Goal: Book appointment/travel/reservation

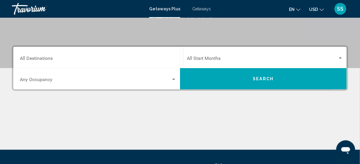
scroll to position [118, 0]
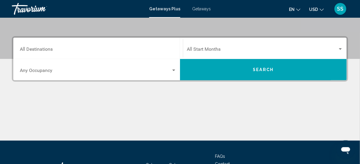
click at [140, 51] on input "Destination All Destinations" at bounding box center [98, 50] width 156 height 5
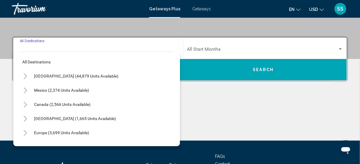
scroll to position [135, 0]
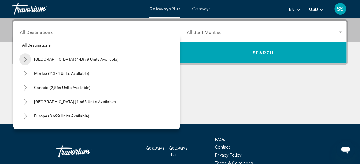
click at [22, 60] on button "Toggle United States (44,879 units available)" at bounding box center [25, 60] width 12 height 12
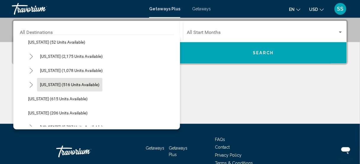
scroll to position [426, 0]
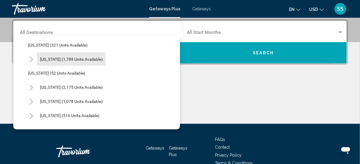
click at [55, 59] on span "[US_STATE] (1,789 units available)" at bounding box center [71, 59] width 63 height 5
type input "**********"
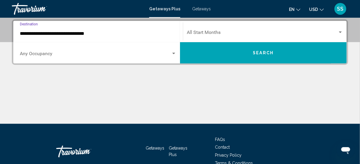
click at [243, 33] on span "Search widget" at bounding box center [262, 33] width 151 height 5
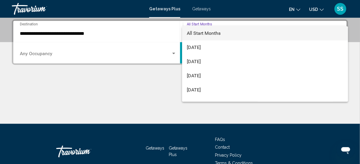
click at [243, 34] on span "All Start Months" at bounding box center [265, 33] width 156 height 14
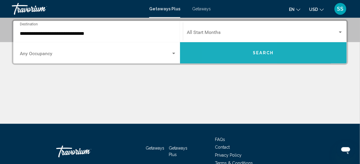
click at [237, 52] on button "Search" at bounding box center [263, 52] width 167 height 21
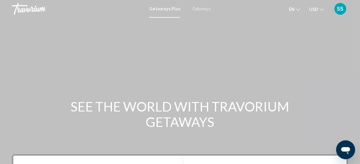
scroll to position [71, 0]
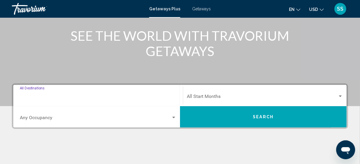
click at [148, 96] on input "Destination All Destinations" at bounding box center [98, 97] width 156 height 5
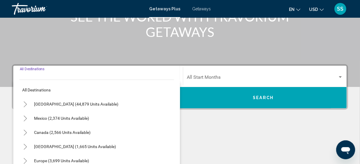
scroll to position [135, 0]
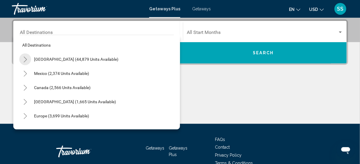
click at [26, 60] on icon "Toggle United States (44,879 units available)" at bounding box center [25, 60] width 4 height 6
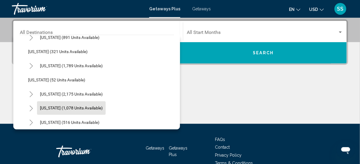
scroll to position [426, 0]
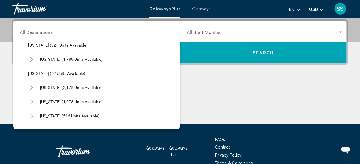
click at [48, 57] on span "[US_STATE] (1,789 units available)" at bounding box center [71, 59] width 63 height 5
type input "**********"
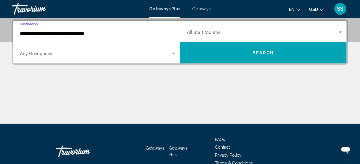
click at [226, 49] on button "Search" at bounding box center [263, 52] width 167 height 21
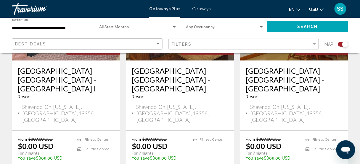
scroll to position [1082, 0]
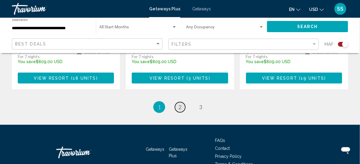
click at [181, 104] on span "2" at bounding box center [179, 107] width 3 height 7
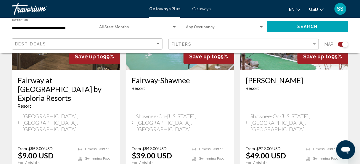
scroll to position [970, 0]
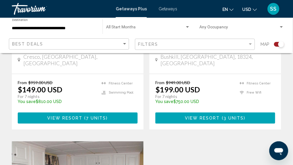
scroll to position [497, 0]
